Goal: Download file/media

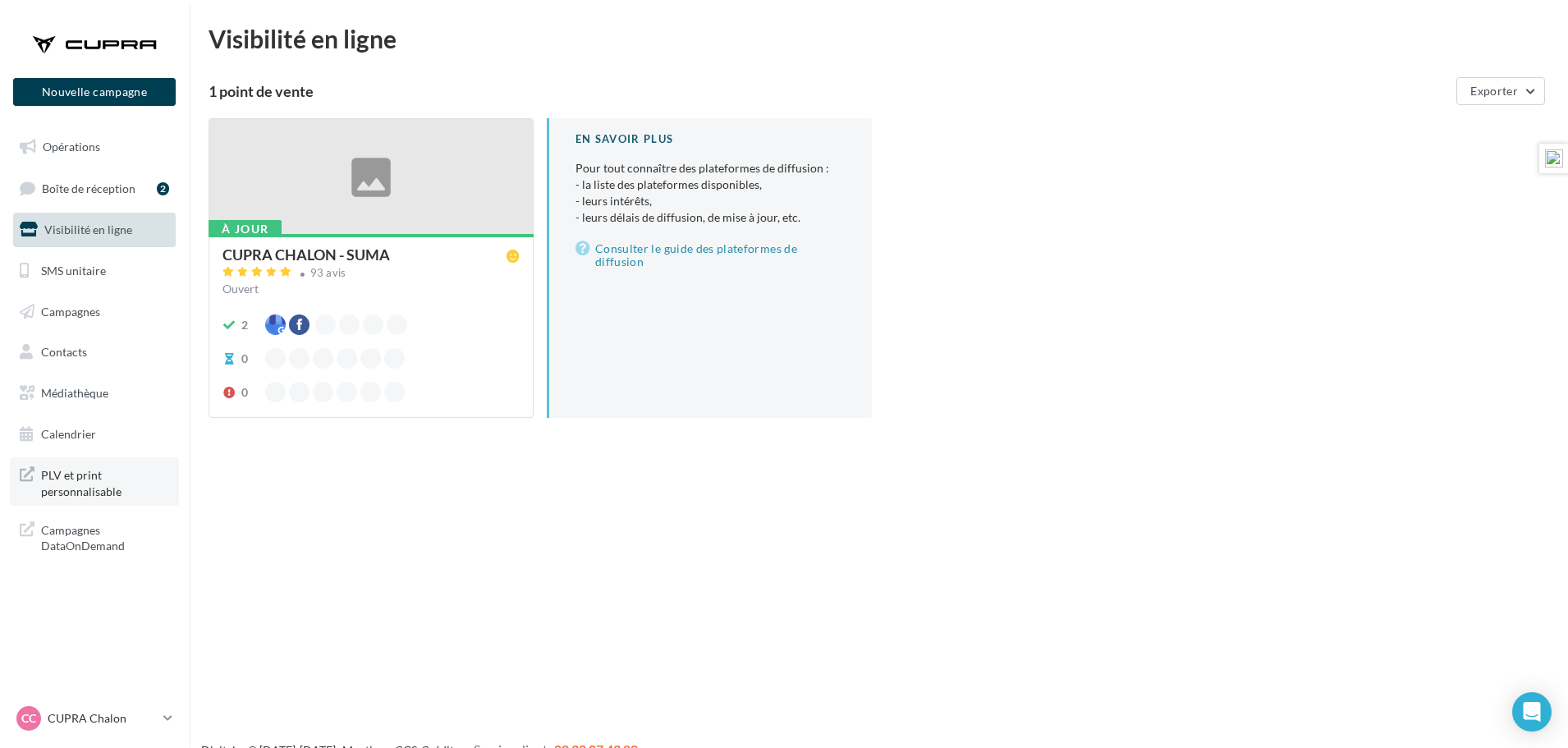
click at [69, 481] on span "PLV et print personnalisable" at bounding box center [104, 482] width 128 height 36
click at [74, 391] on span "Médiathèque" at bounding box center [74, 393] width 67 height 14
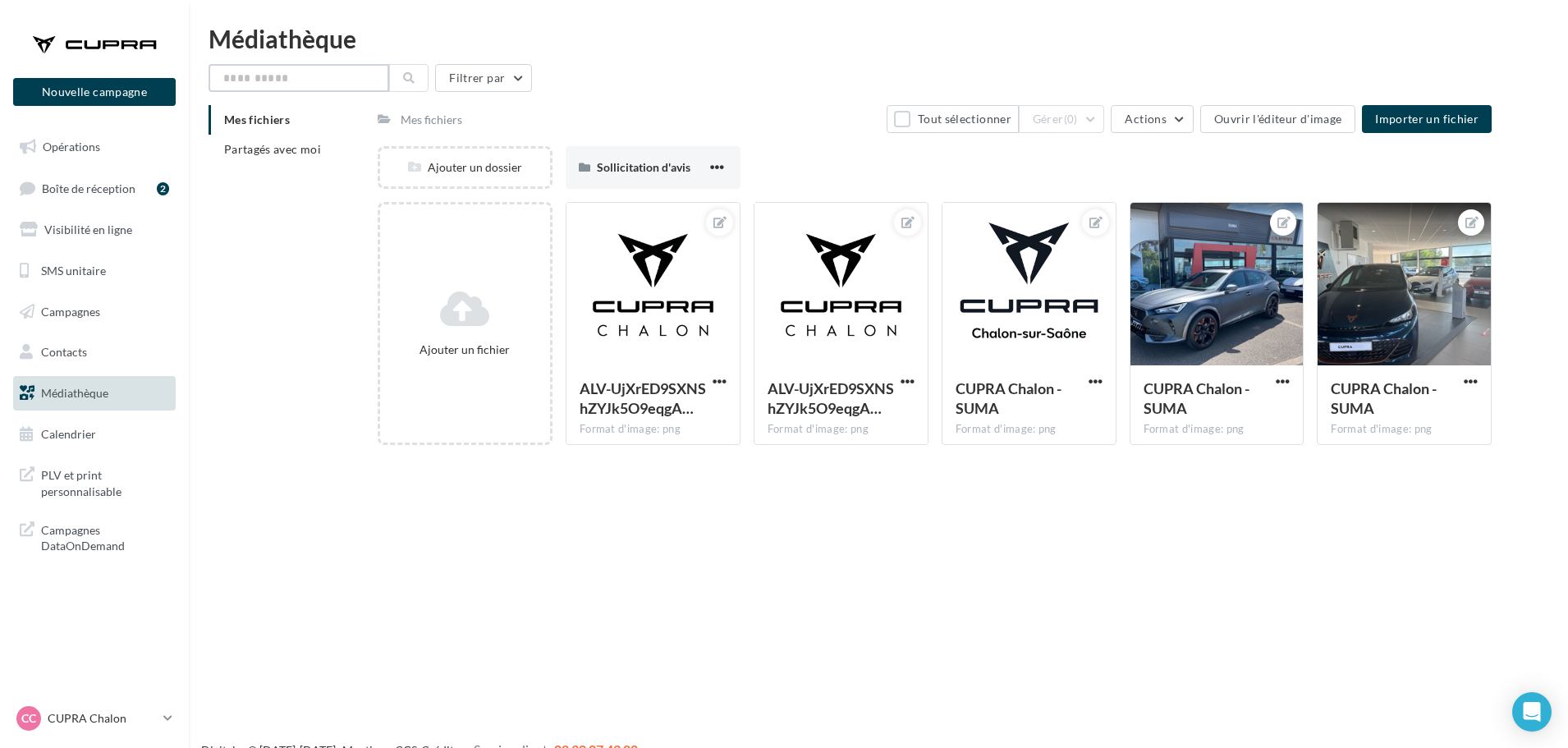
click at [347, 71] on input "text" at bounding box center [298, 78] width 180 height 28
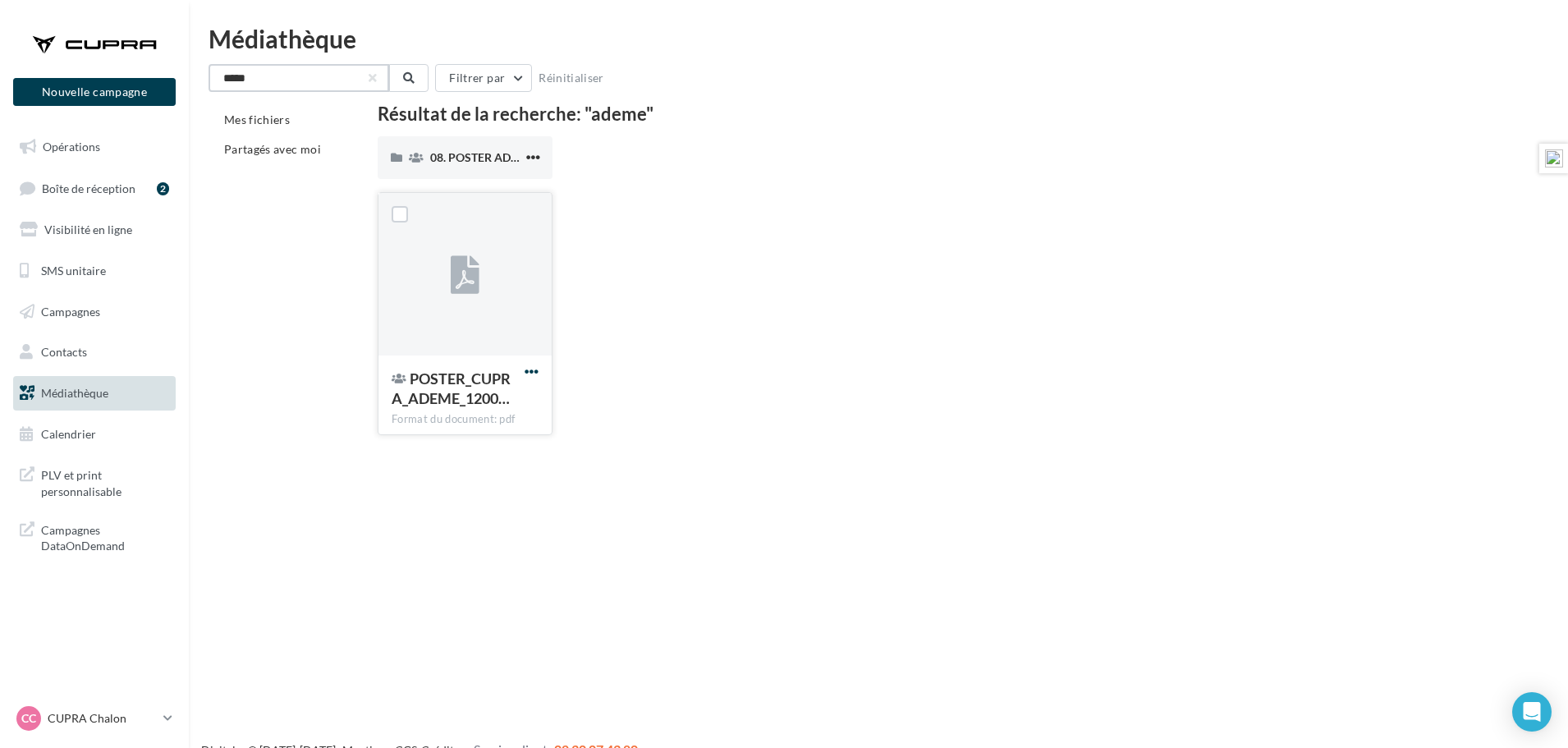
type input "*****"
click at [529, 369] on span "button" at bounding box center [531, 372] width 14 height 14
click at [478, 400] on button "Télécharger" at bounding box center [460, 404] width 165 height 43
click at [448, 397] on span "POSTER_CUPRA_ADEME_1200…" at bounding box center [451, 387] width 119 height 37
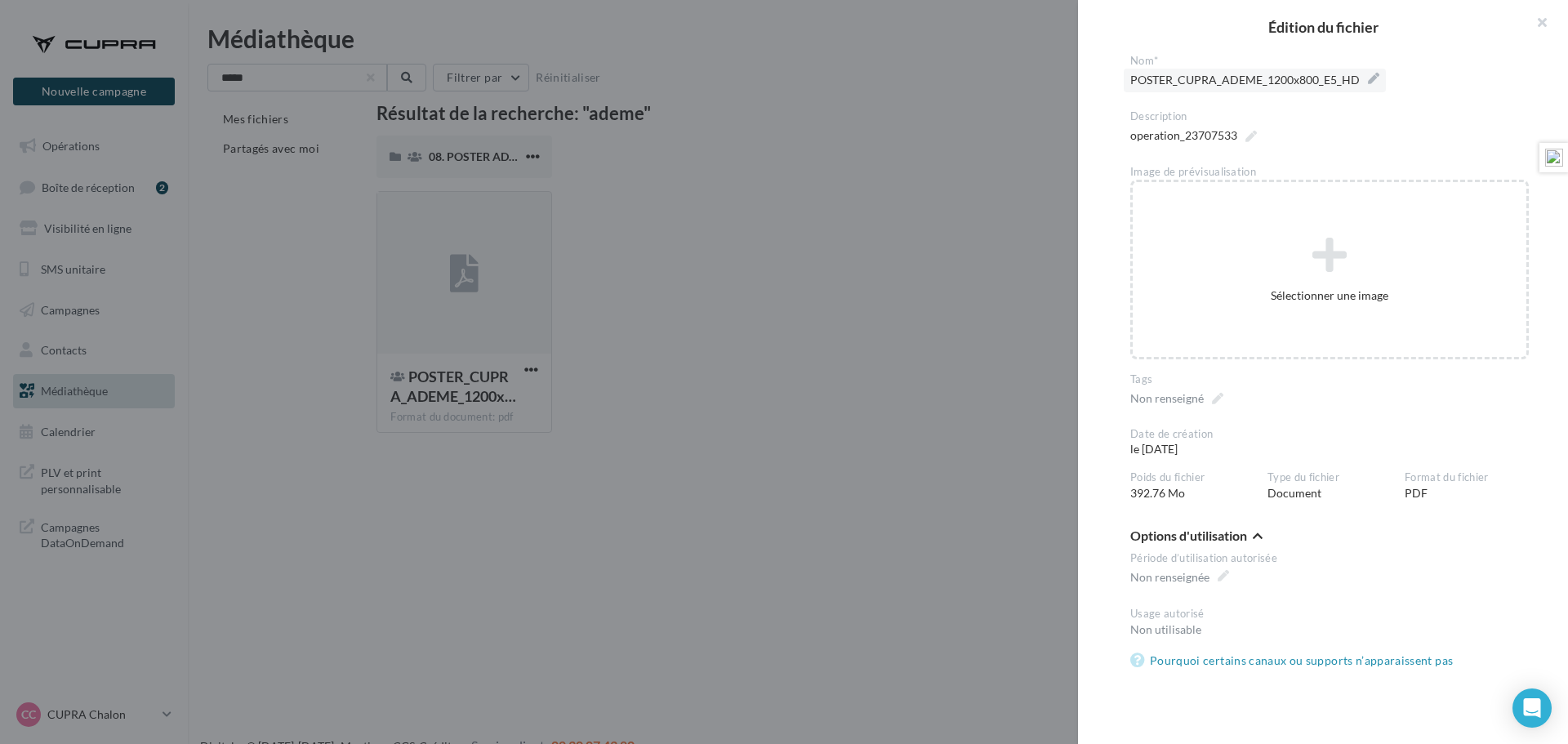
click at [1368, 78] on label "POSTER_CUPRA_ADEME_1200x800_E5_HD" at bounding box center [1254, 80] width 262 height 23
click at [0, 0] on textarea "**********" at bounding box center [0, 0] width 0 height 0
click at [1540, 20] on button "button" at bounding box center [1535, 24] width 65 height 49
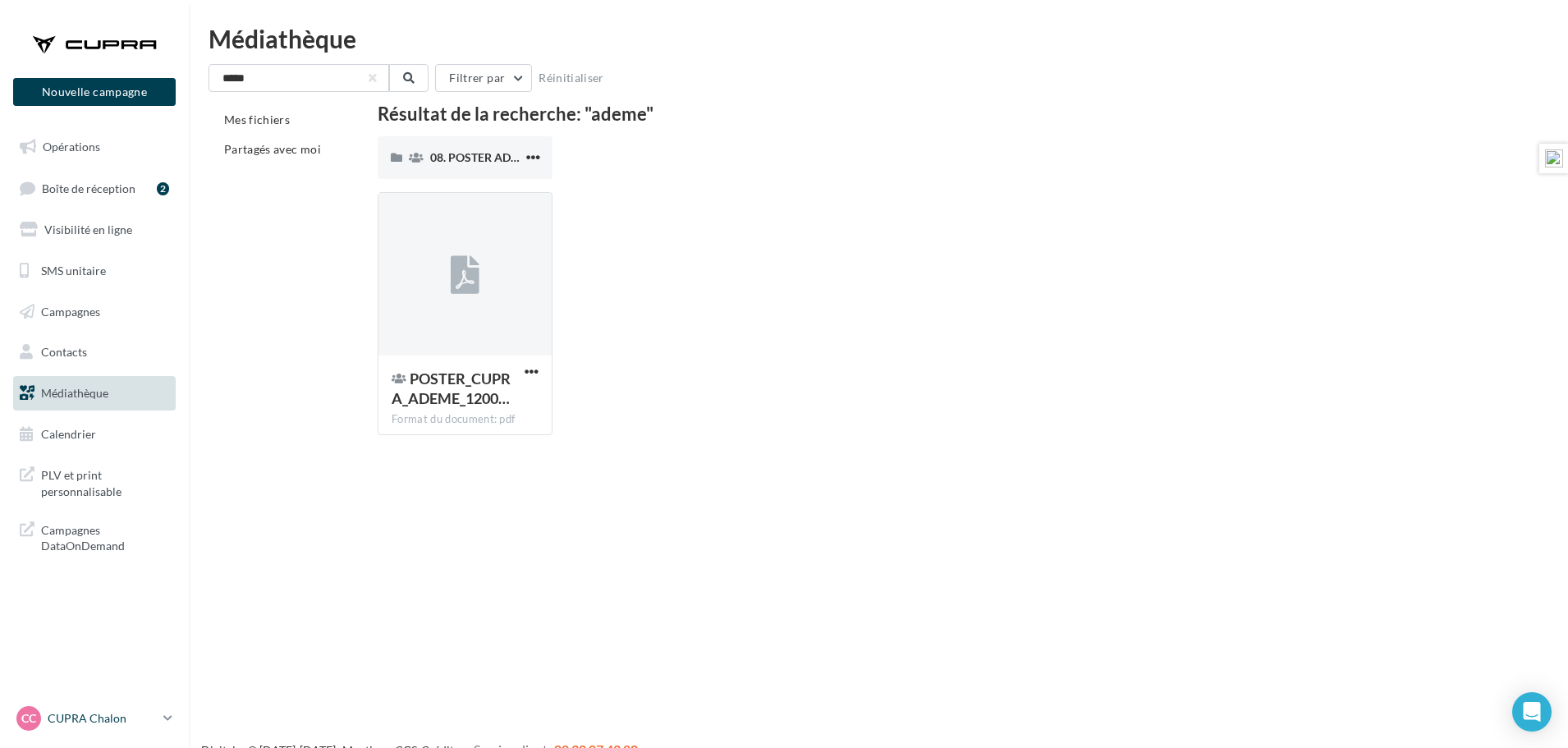
click at [90, 718] on p "CUPRA Chalon" at bounding box center [102, 718] width 109 height 17
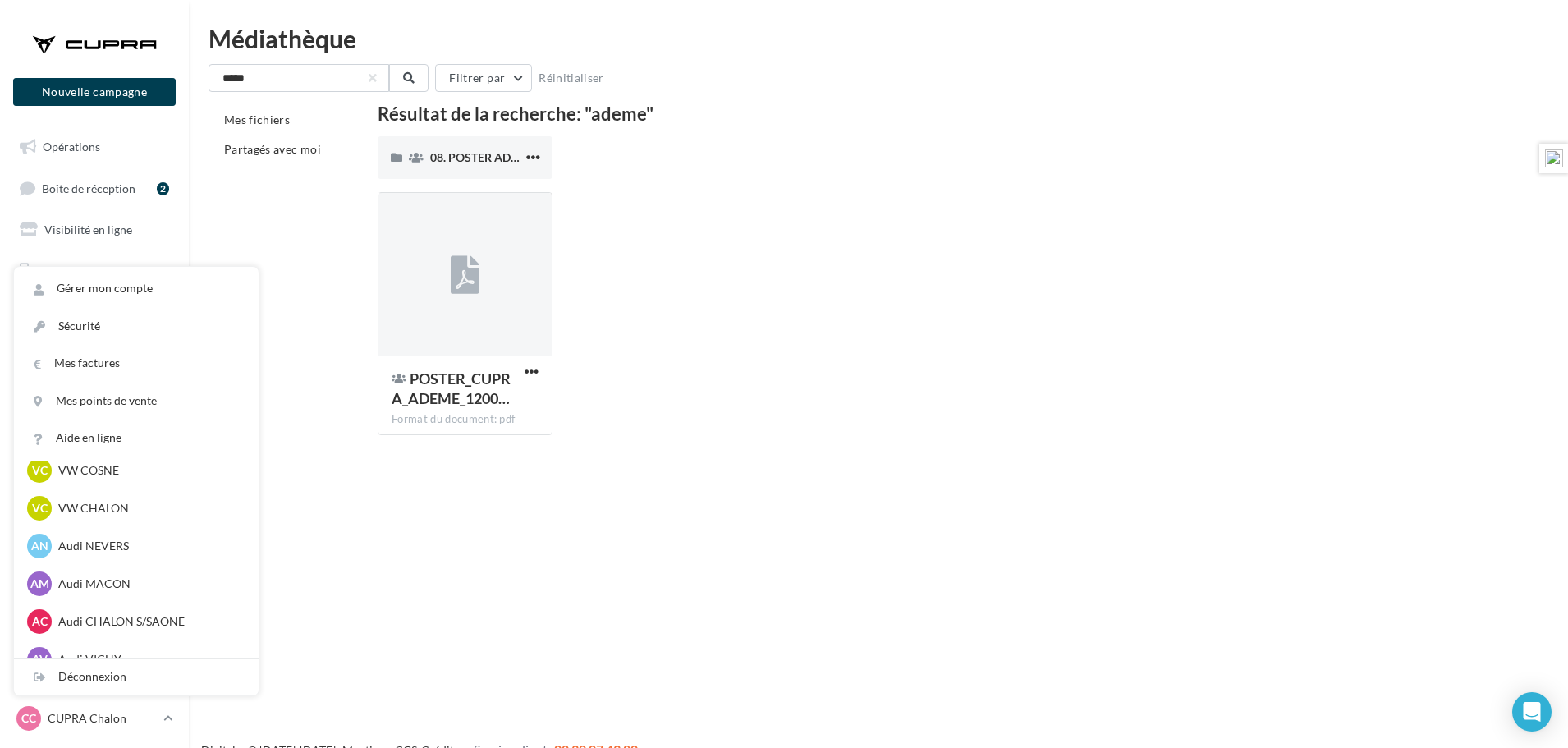
scroll to position [738, 0]
click at [111, 538] on p "Audi NEVERS" at bounding box center [148, 542] width 180 height 17
